Goal: Task Accomplishment & Management: Use online tool/utility

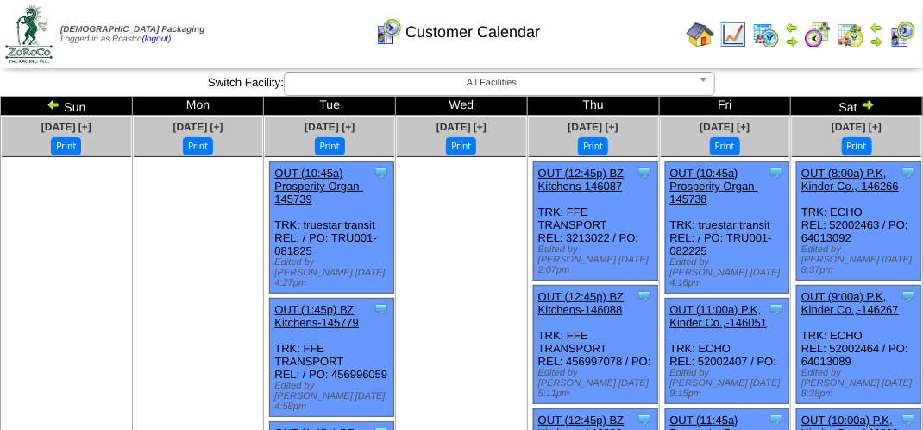
click at [293, 25] on div "Customer Calendar" at bounding box center [457, 26] width 527 height 47
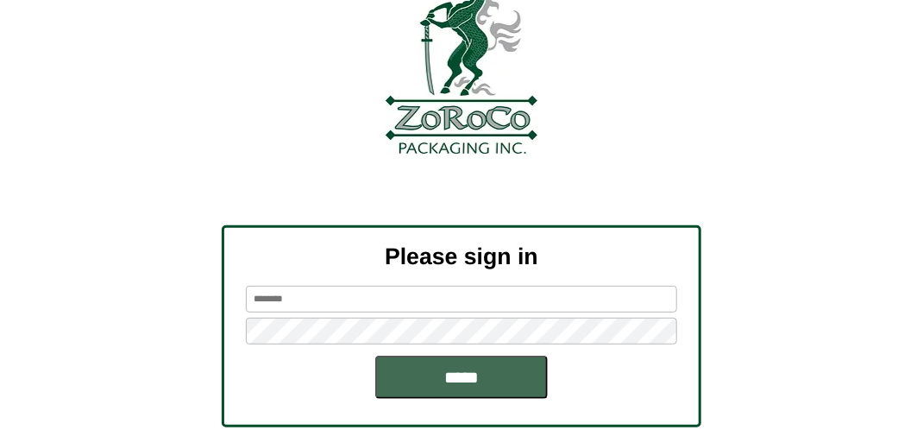
scroll to position [195, 0]
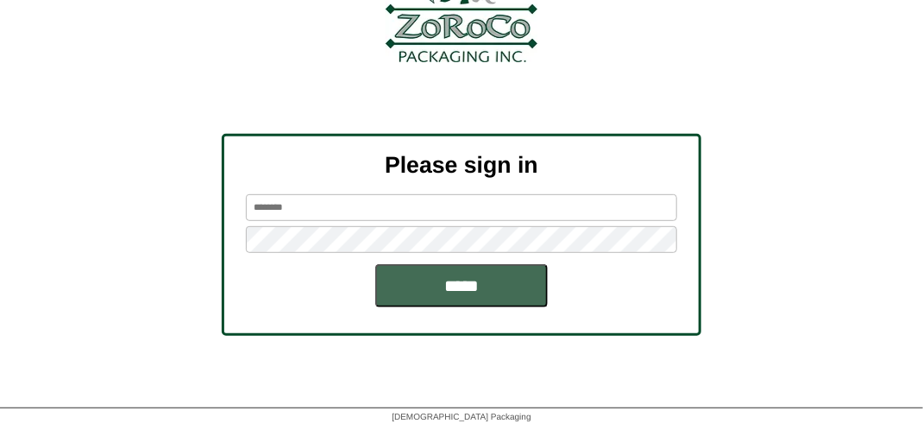
type input "*******"
click at [459, 278] on input "*****" at bounding box center [461, 285] width 173 height 43
click at [506, 274] on input "*****" at bounding box center [461, 285] width 173 height 43
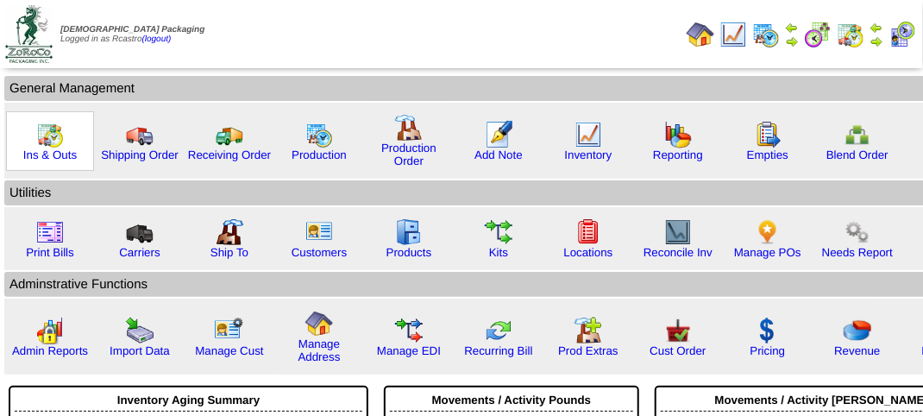
click at [49, 143] on img at bounding box center [50, 135] width 28 height 28
click at [48, 143] on img at bounding box center [50, 135] width 28 height 28
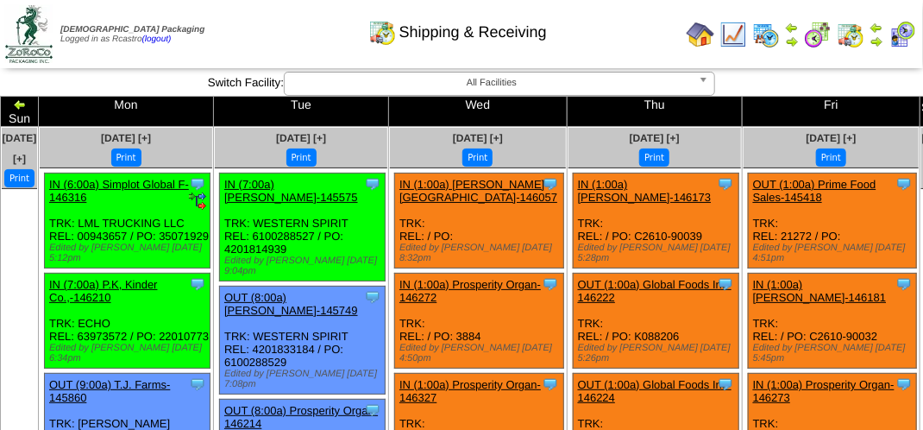
click at [276, 38] on div "Shipping & Receiving" at bounding box center [457, 26] width 527 height 47
click at [226, 29] on div "Shipping & Receiving" at bounding box center [457, 26] width 527 height 47
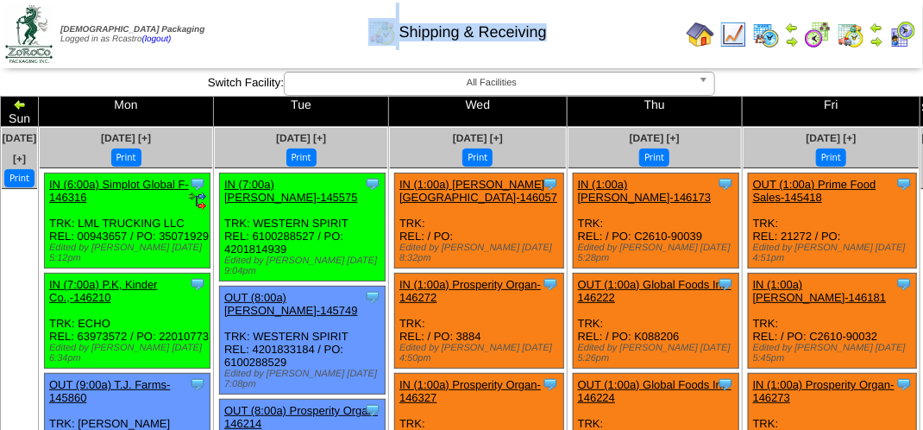
click at [226, 29] on div "Shipping & Receiving" at bounding box center [457, 26] width 527 height 47
drag, startPoint x: 226, startPoint y: 29, endPoint x: 236, endPoint y: 29, distance: 9.5
click at [232, 29] on div "Shipping & Receiving" at bounding box center [457, 26] width 527 height 47
click at [352, 56] on td "Print All" at bounding box center [463, 34] width 433 height 65
click at [288, 33] on div "Shipping & Receiving" at bounding box center [457, 26] width 527 height 47
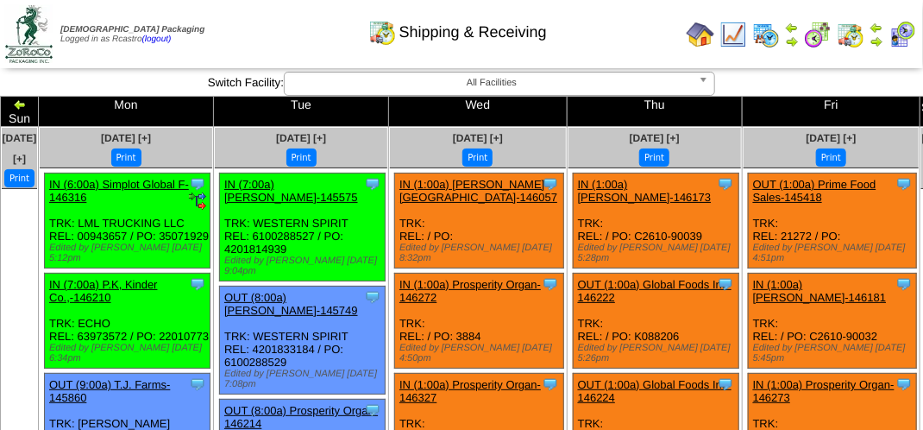
click at [288, 33] on div "Shipping & Receiving" at bounding box center [457, 26] width 527 height 47
click at [291, 34] on div "Shipping & Receiving" at bounding box center [457, 26] width 527 height 47
click at [299, 41] on div "Shipping & Receiving" at bounding box center [457, 26] width 527 height 47
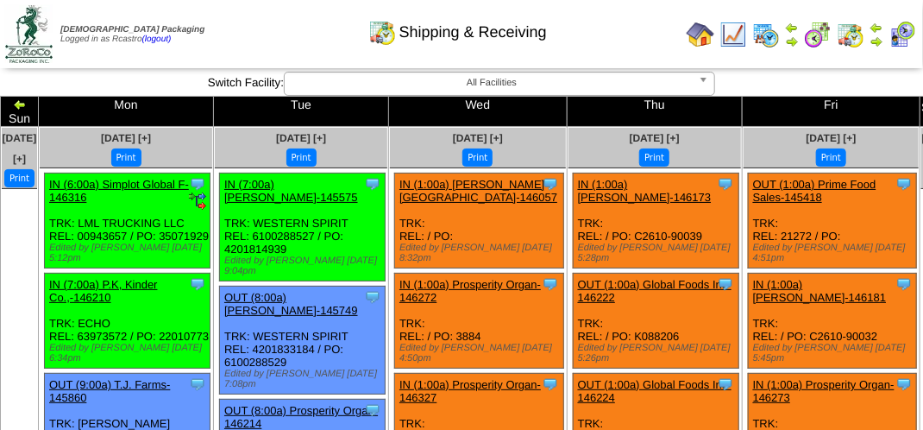
click at [299, 41] on div "Shipping & Receiving" at bounding box center [457, 26] width 527 height 47
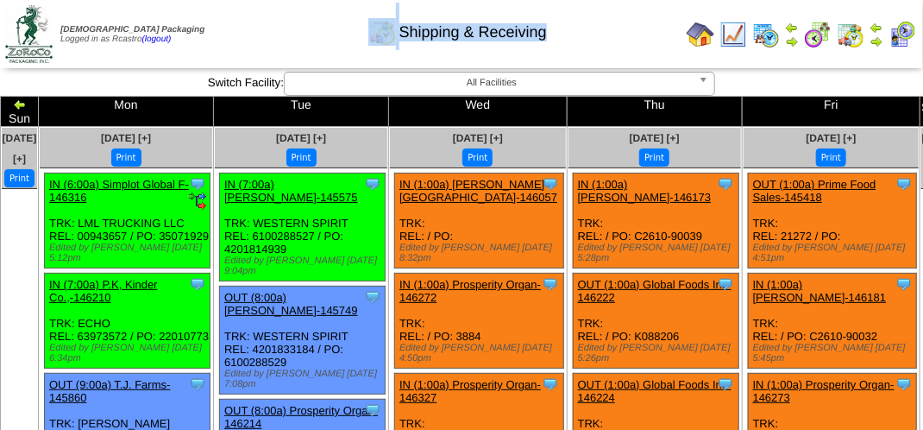
click at [299, 41] on div "Shipping & Receiving" at bounding box center [457, 26] width 527 height 47
click at [259, 23] on div "Shipping & Receiving" at bounding box center [457, 26] width 527 height 47
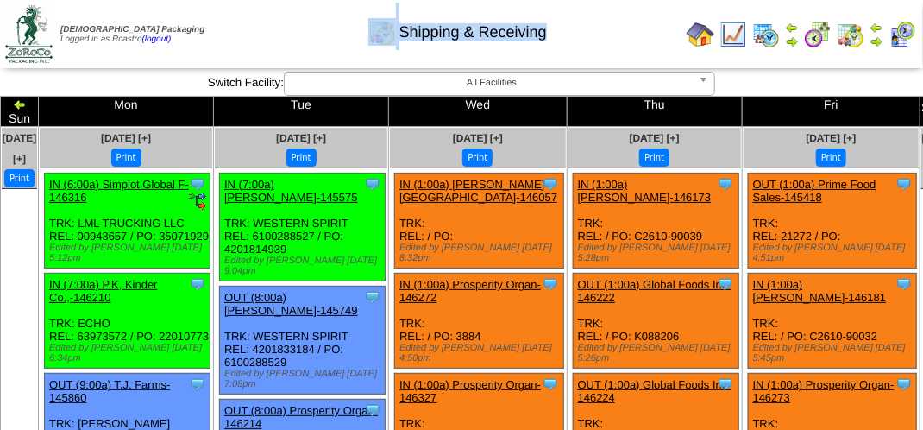
click at [261, 22] on div "Shipping & Receiving" at bounding box center [457, 26] width 527 height 47
